Goal: Task Accomplishment & Management: Manage account settings

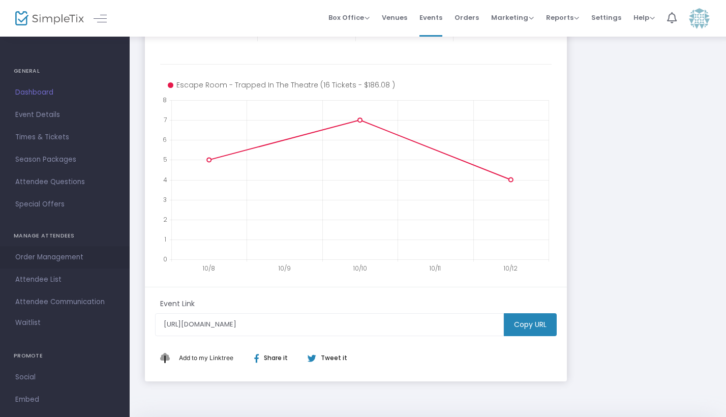
click at [60, 254] on span "Order Management" at bounding box center [64, 257] width 99 height 13
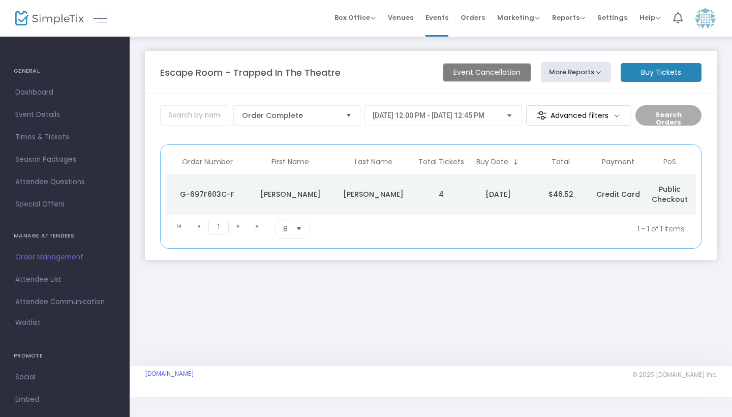
click at [416, 120] on div "[DATE] 12:00 PM - [DATE] 12:45 PM" at bounding box center [443, 113] width 141 height 19
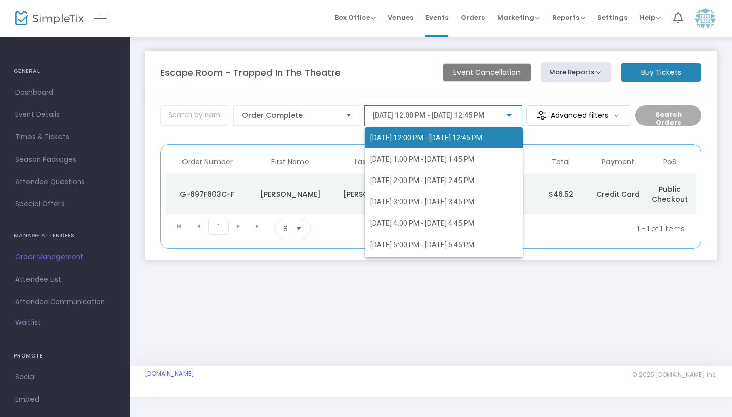
click at [54, 282] on div at bounding box center [366, 208] width 732 height 417
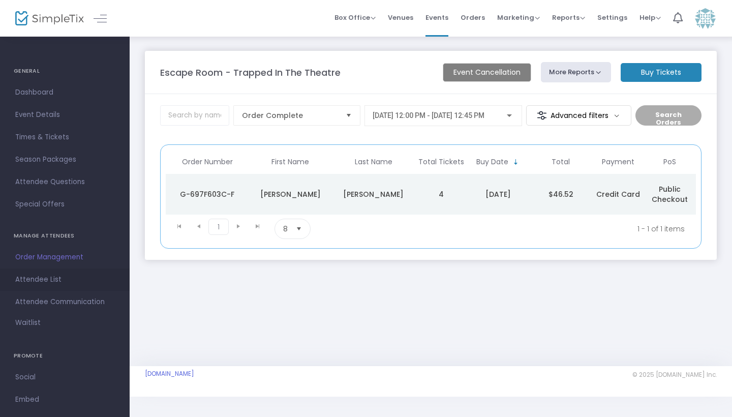
click at [44, 282] on span "Attendee List" at bounding box center [64, 279] width 99 height 13
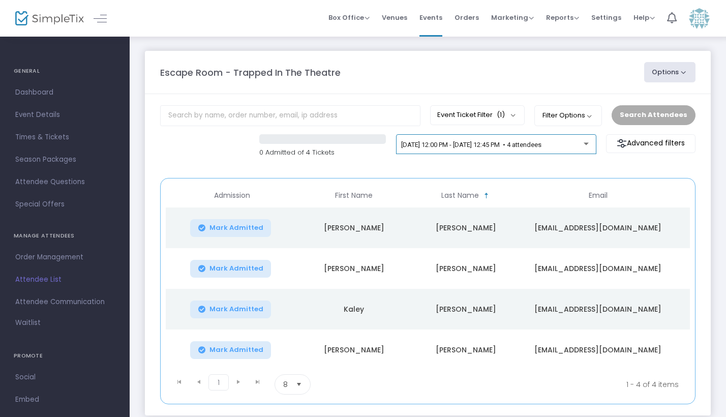
click at [486, 154] on div "[DATE] 12:00 PM - [DATE] 12:45 PM • 4 attendees" at bounding box center [496, 146] width 190 height 14
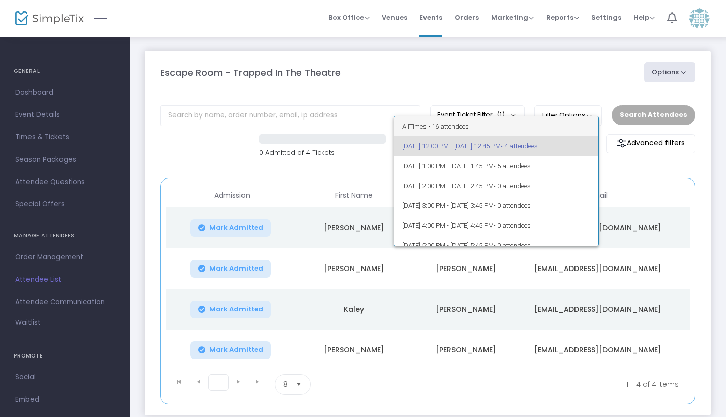
click at [482, 128] on span "All Times • 16 attendees" at bounding box center [496, 126] width 189 height 20
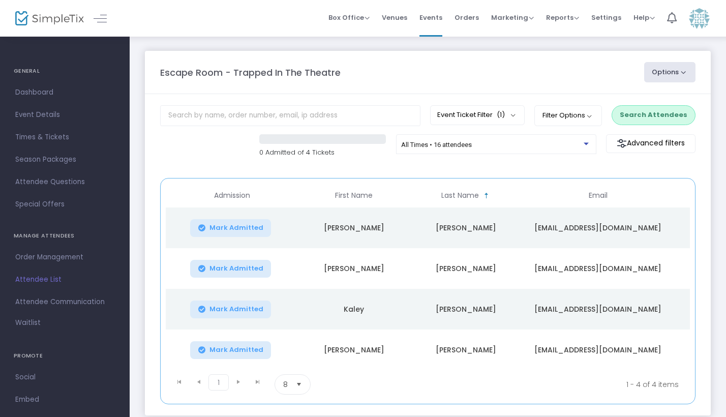
click at [631, 120] on button "Search Attendees" at bounding box center [653, 114] width 84 height 19
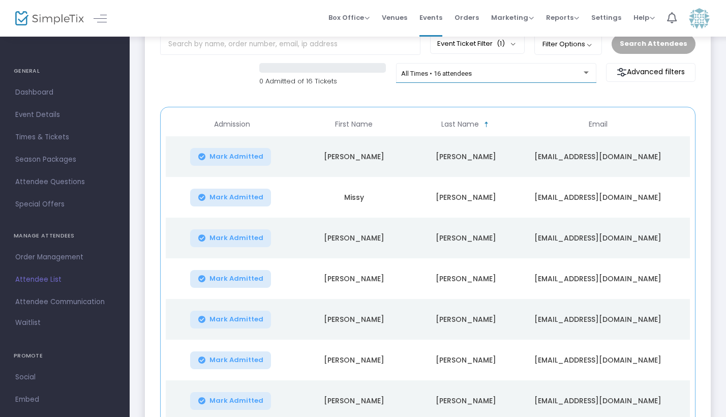
scroll to position [69, 0]
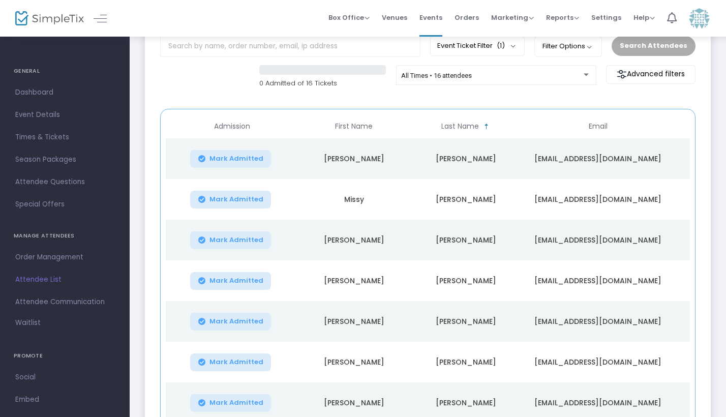
click at [487, 129] on span "Sortable" at bounding box center [486, 127] width 8 height 8
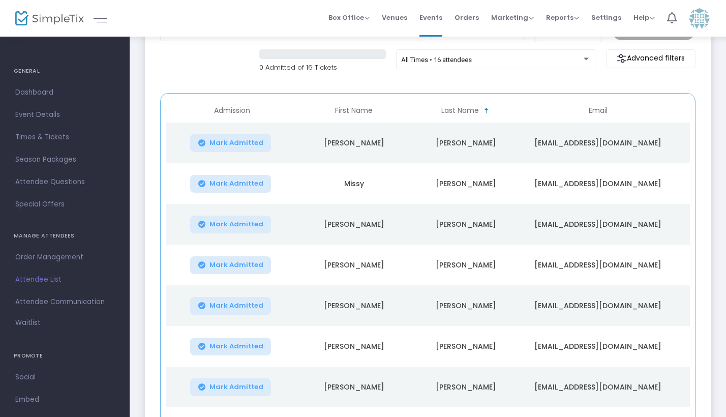
scroll to position [85, 0]
click at [508, 68] on div "All Times • 16 attendees" at bounding box center [496, 61] width 190 height 14
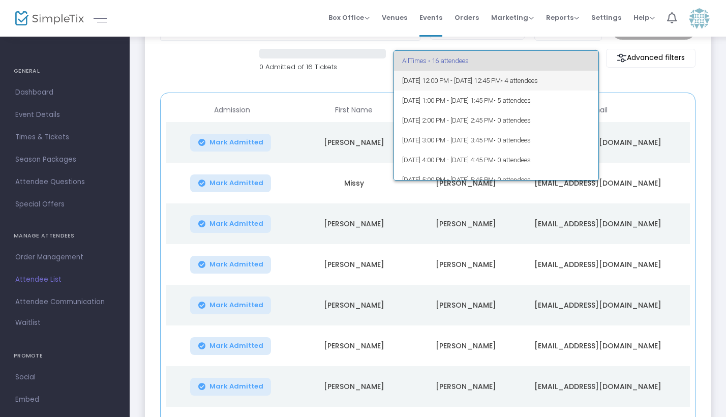
click at [508, 73] on span "[DATE] 12:00 PM - [DATE] 12:45 PM • 4 attendees" at bounding box center [496, 81] width 189 height 20
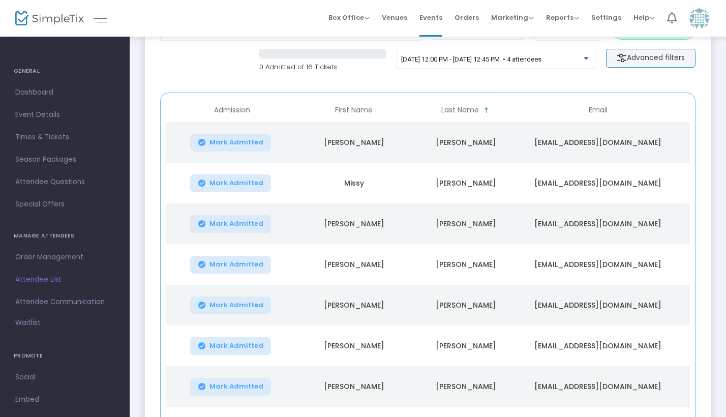
scroll to position [67, 0]
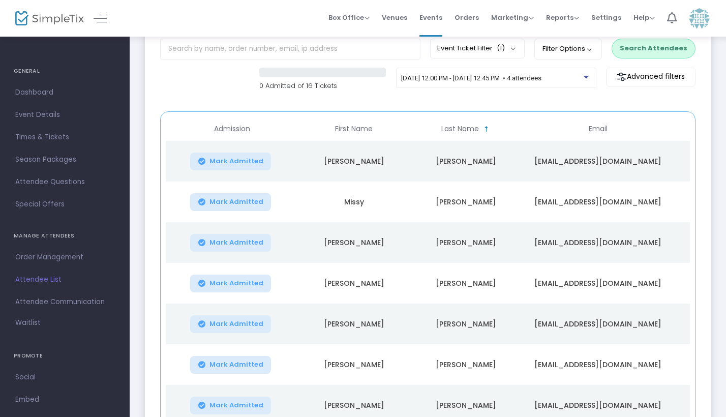
click at [635, 55] on button "Search Attendees" at bounding box center [653, 48] width 84 height 19
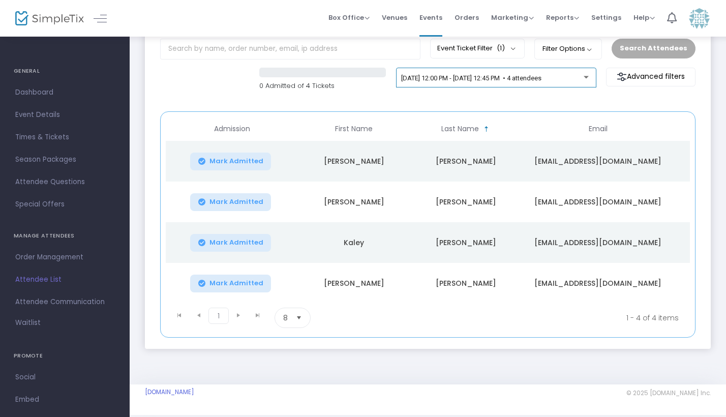
click at [558, 85] on div "[DATE] 12:00 PM - [DATE] 12:45 PM • 4 attendees" at bounding box center [496, 80] width 190 height 14
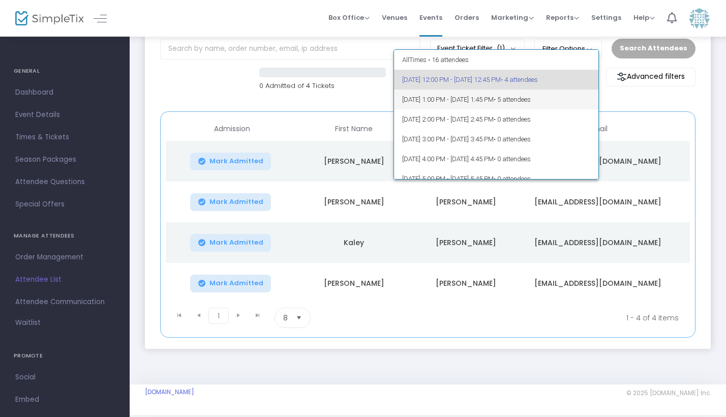
click at [531, 100] on span "• 5 attendees" at bounding box center [512, 100] width 37 height 8
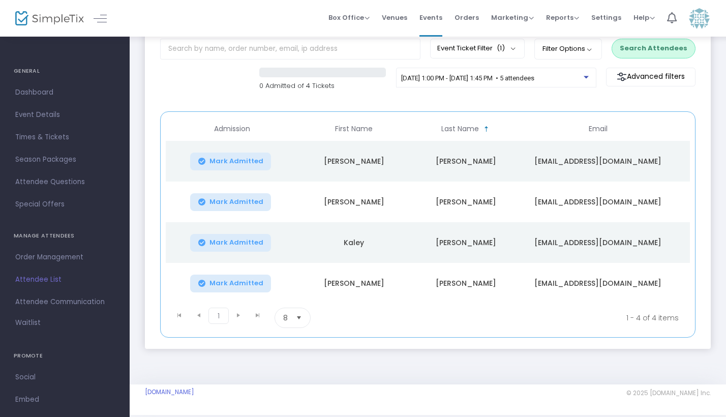
click at [636, 51] on button "Search Attendees" at bounding box center [653, 48] width 84 height 19
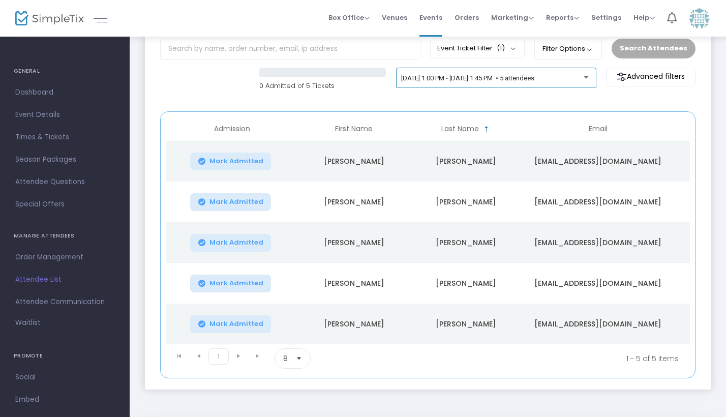
click at [534, 81] on span "[DATE] 1:00 PM - [DATE] 1:45 PM • 5 attendees" at bounding box center [467, 78] width 133 height 8
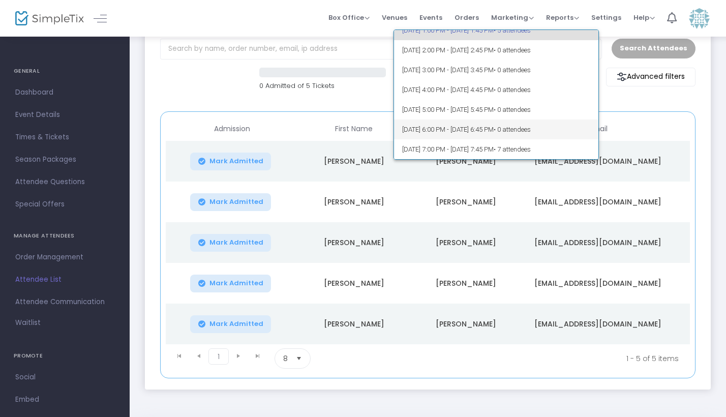
scroll to position [49, 0]
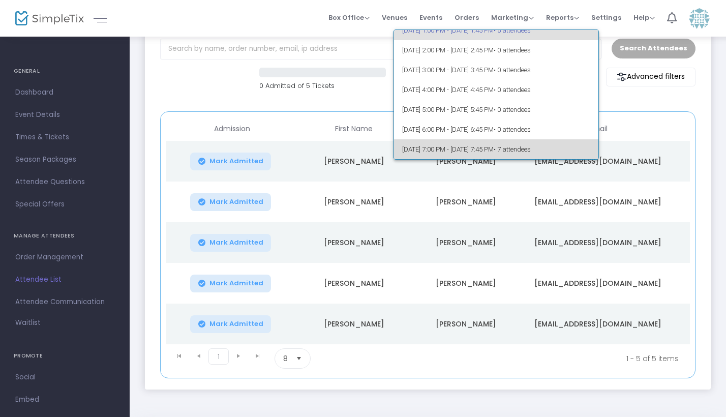
click at [554, 142] on span "[DATE] 7:00 PM - [DATE] 7:45 PM • 7 attendees" at bounding box center [496, 149] width 189 height 20
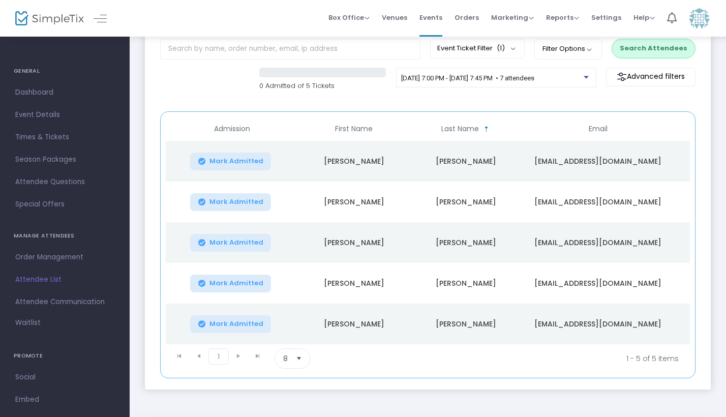
click at [636, 50] on button "Search Attendees" at bounding box center [653, 48] width 84 height 19
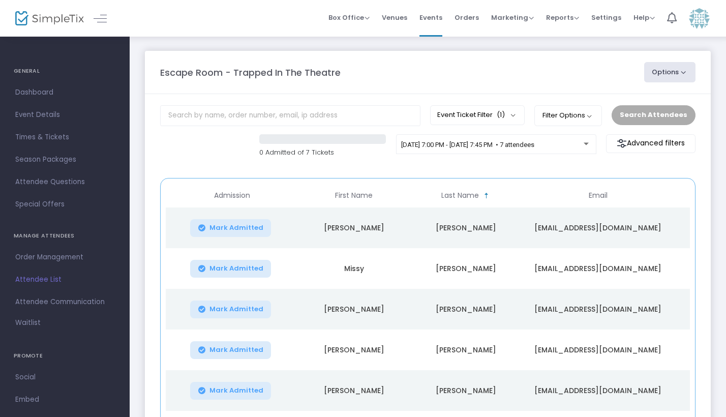
scroll to position [0, 0]
